Goal: Task Accomplishment & Management: Use online tool/utility

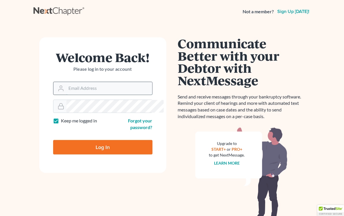
click at [76, 89] on input "Email Address" at bounding box center [109, 88] width 86 height 13
type input "[EMAIL_ADDRESS][DOMAIN_NAME]"
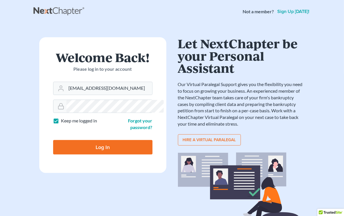
click at [89, 144] on input "Log In" at bounding box center [102, 147] width 99 height 14
type input "Thinking..."
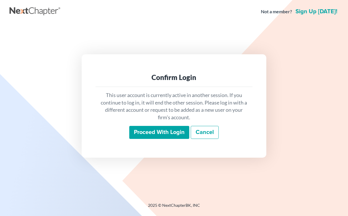
click at [160, 133] on input "Proceed with login" at bounding box center [159, 132] width 60 height 13
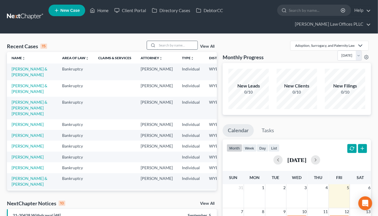
click at [177, 47] on input "search" at bounding box center [177, 45] width 40 height 8
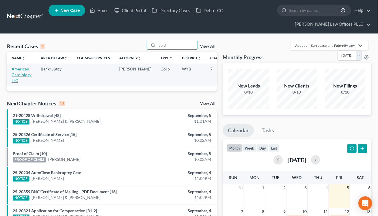
type input "cardi"
click at [15, 76] on link "American Cardiology LLC" at bounding box center [22, 74] width 20 height 16
